Goal: Task Accomplishment & Management: Complete application form

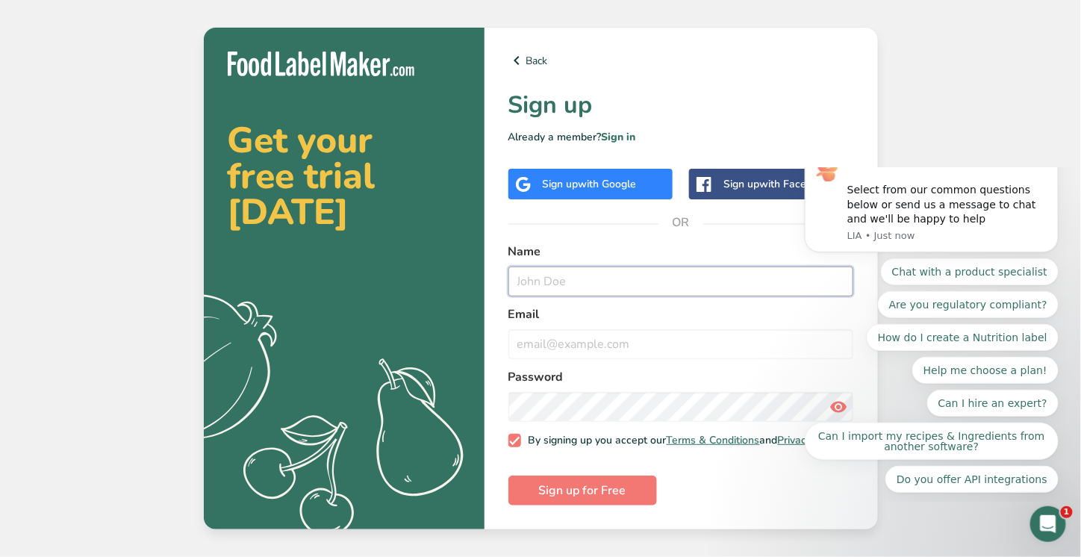
click at [628, 289] on input "text" at bounding box center [681, 281] width 346 height 30
type input "Harvey"
click at [626, 343] on input "email" at bounding box center [681, 344] width 346 height 30
